Goal: Task Accomplishment & Management: Use online tool/utility

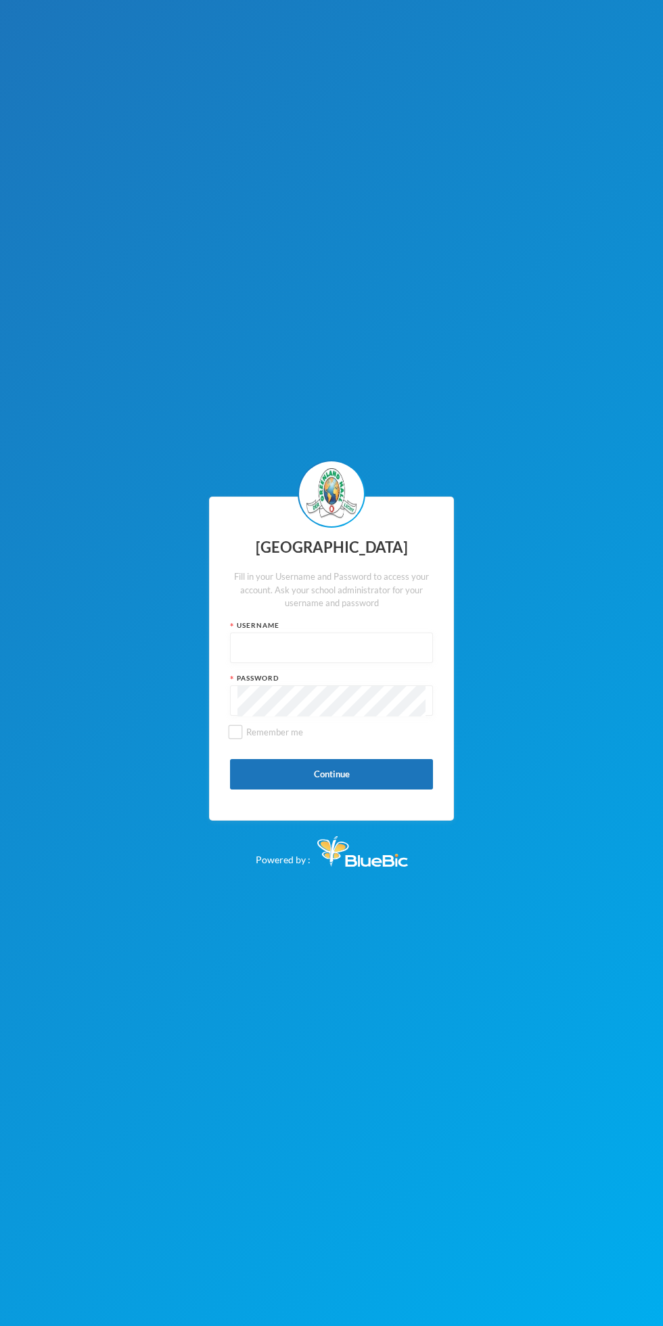
click at [300, 648] on input "text" at bounding box center [331, 648] width 188 height 30
type input "glh24cs42"
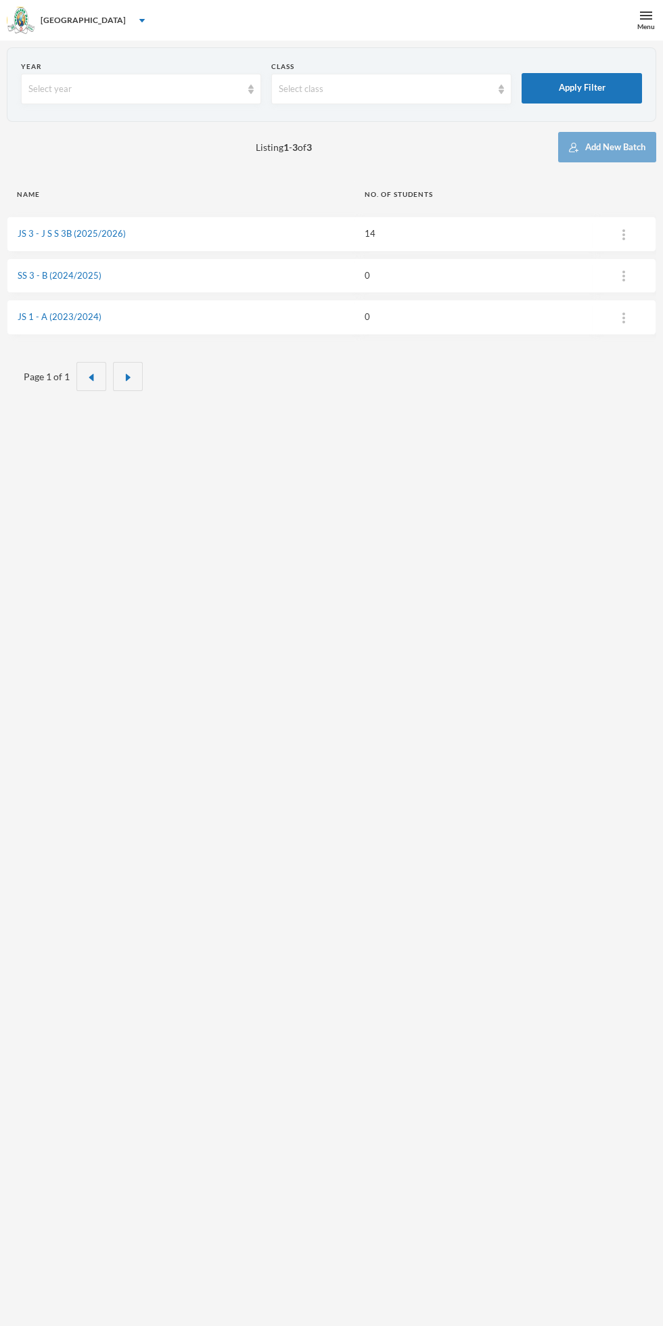
click at [277, 205] on th "Name" at bounding box center [181, 194] width 348 height 30
click at [97, 233] on link "JS 3 - J S S 3B (2025/2026)" at bounding box center [72, 233] width 108 height 11
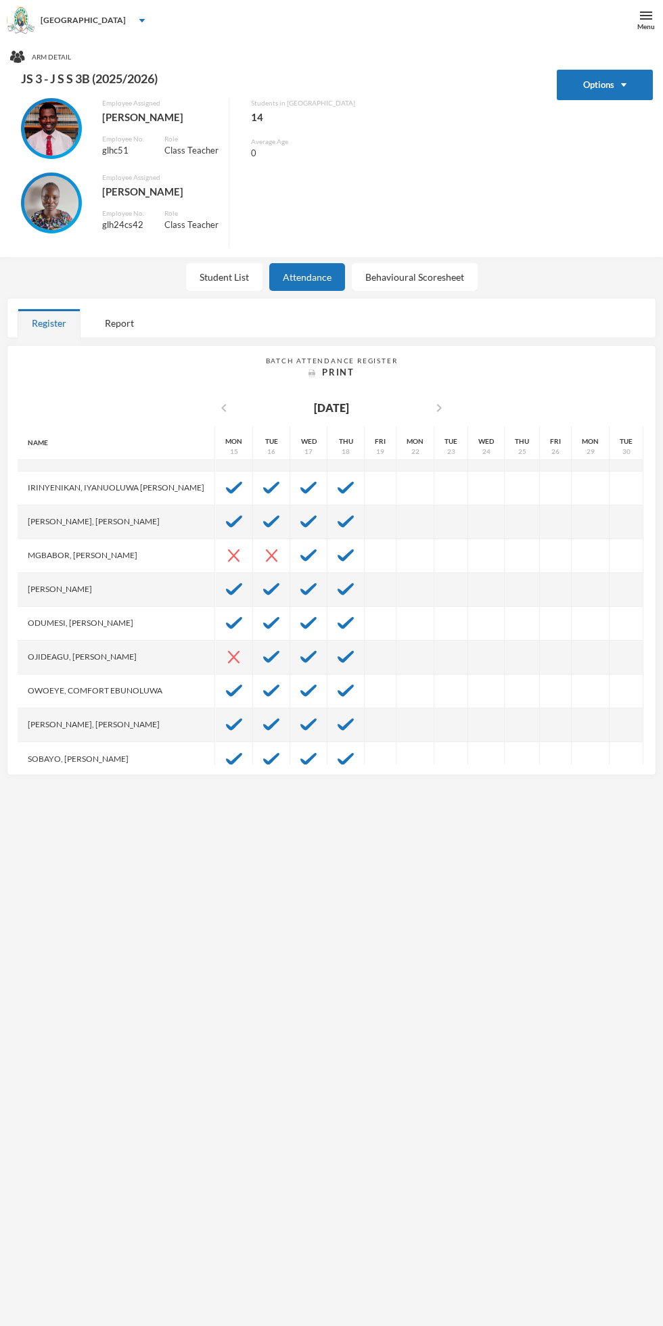
scroll to position [169, 0]
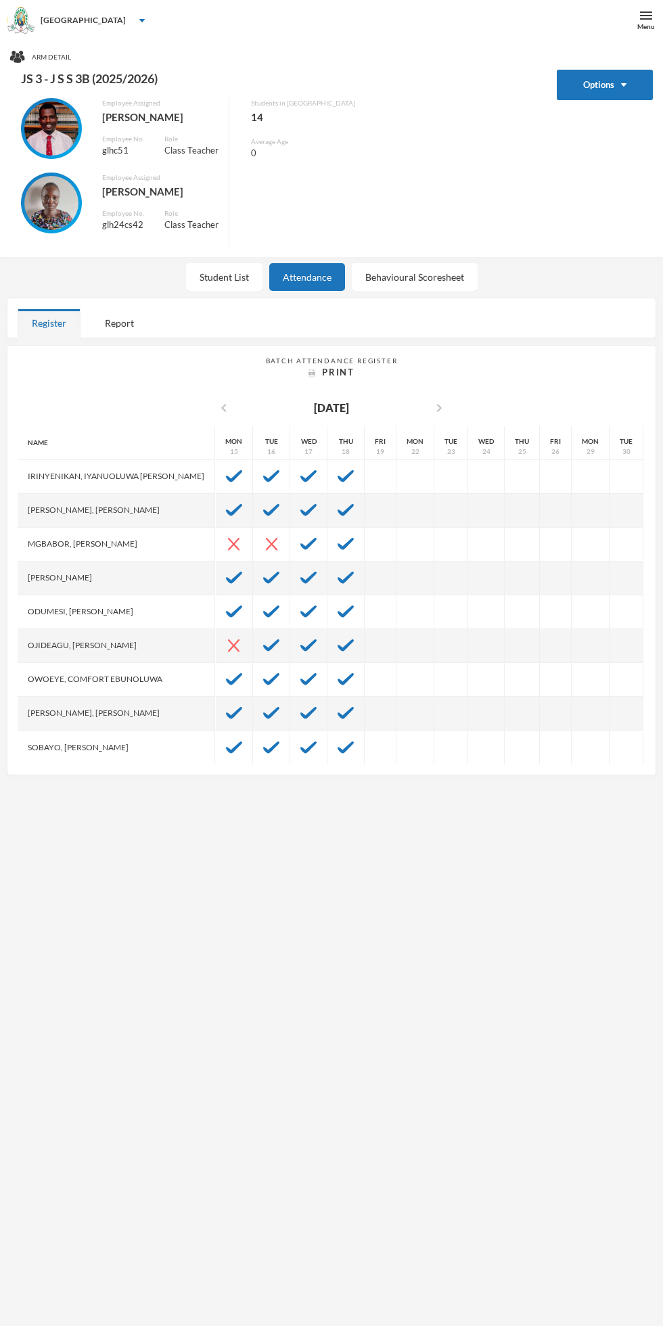
click at [338, 649] on img at bounding box center [346, 645] width 16 height 12
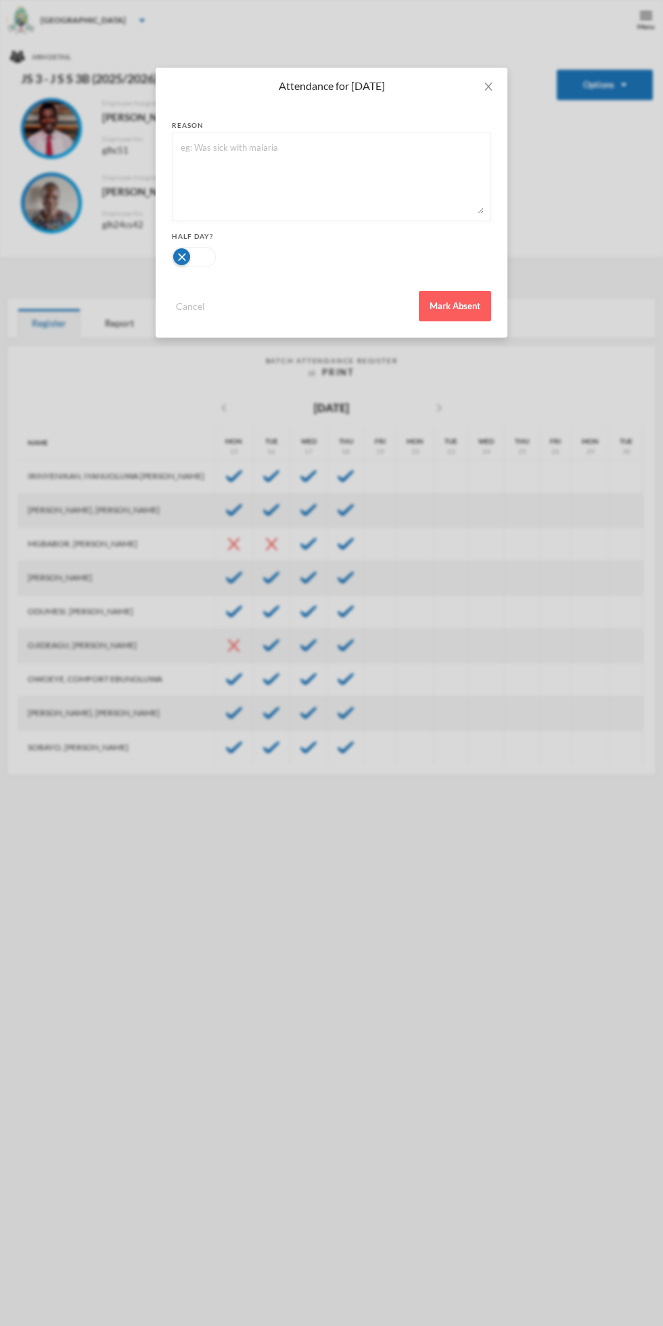
click at [461, 306] on button "Mark Absent" at bounding box center [455, 306] width 72 height 30
